Goal: Information Seeking & Learning: Find specific fact

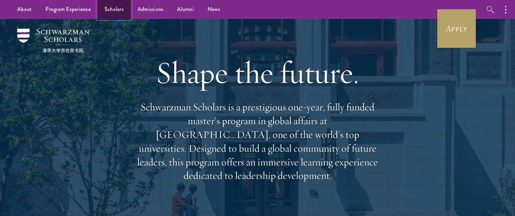
click at [113, 12] on link "Scholars" at bounding box center [114, 9] width 33 height 19
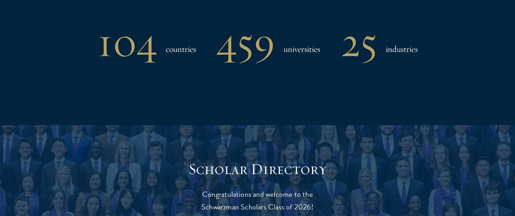
scroll to position [734, 0]
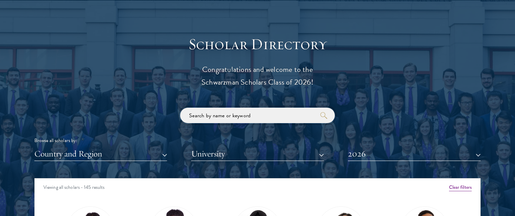
click at [216, 112] on input "search" at bounding box center [257, 115] width 155 height 15
type input "tiffany kwa"
click button "submit" at bounding box center [0, 0] width 0 height 0
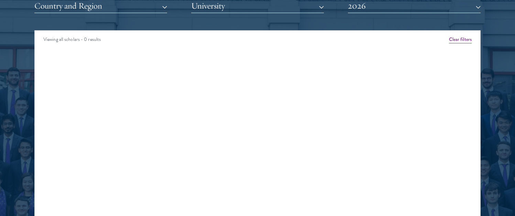
scroll to position [763, 0]
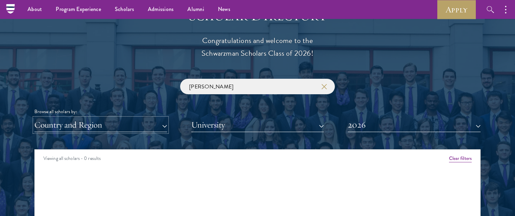
click at [105, 122] on button "Country and Region" at bounding box center [100, 125] width 133 height 14
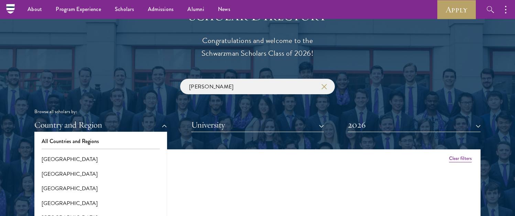
click at [131, 99] on div "tiffany kwa Browse all scholars by: Country and Region All Countries and Region…" at bounding box center [257, 105] width 446 height 53
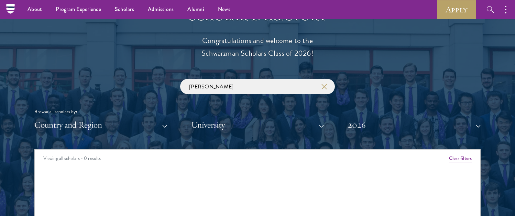
click at [107, 116] on div "tiffany kwa Browse all scholars by: Country and Region All Countries and Region…" at bounding box center [257, 105] width 446 height 53
click at [92, 126] on button "Country and Region" at bounding box center [100, 125] width 133 height 14
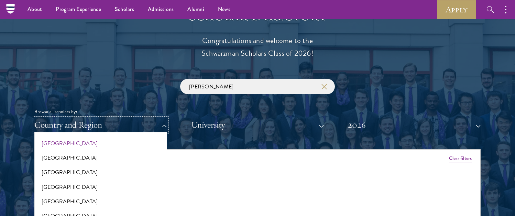
scroll to position [218, 0]
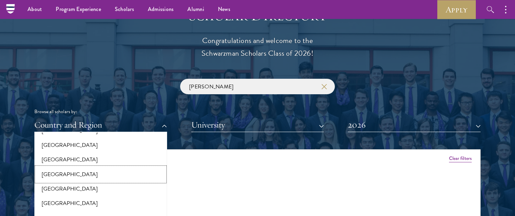
click at [63, 172] on button "[GEOGRAPHIC_DATA]" at bounding box center [100, 174] width 129 height 14
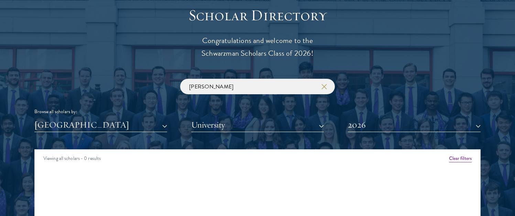
scroll to position [766, 0]
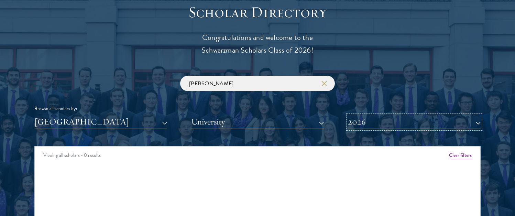
click at [364, 124] on button "2026" at bounding box center [414, 122] width 133 height 14
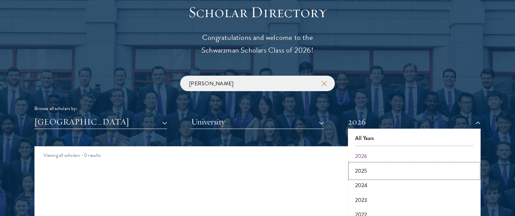
click at [364, 168] on button "2025" at bounding box center [414, 171] width 129 height 14
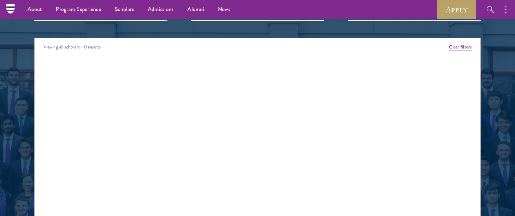
scroll to position [858, 0]
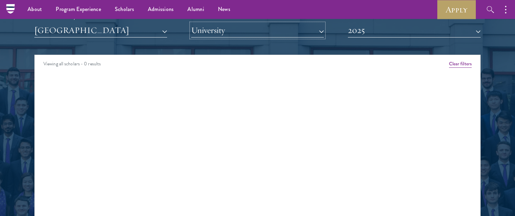
click at [244, 29] on button "University" at bounding box center [257, 30] width 133 height 14
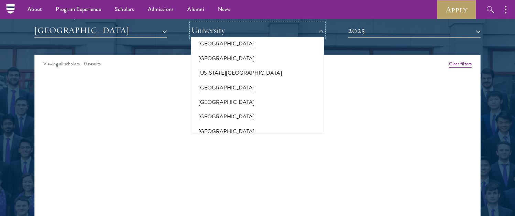
scroll to position [175, 0]
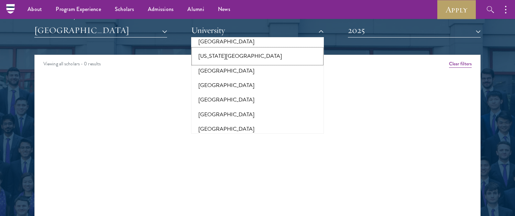
click at [230, 53] on button "Arizona State University" at bounding box center [257, 56] width 129 height 14
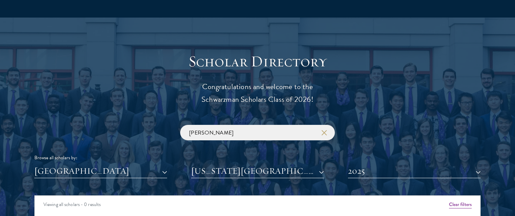
scroll to position [791, 0]
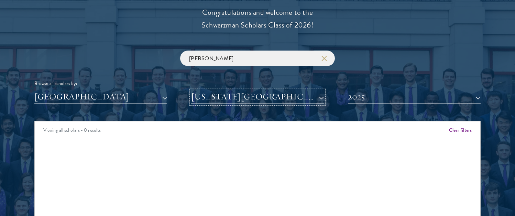
click at [239, 98] on button "Arizona State University" at bounding box center [257, 97] width 133 height 14
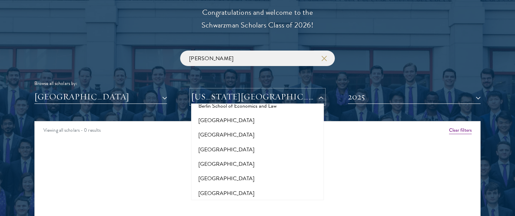
scroll to position [538, 0]
